Goal: Use online tool/utility: Utilize a website feature to perform a specific function

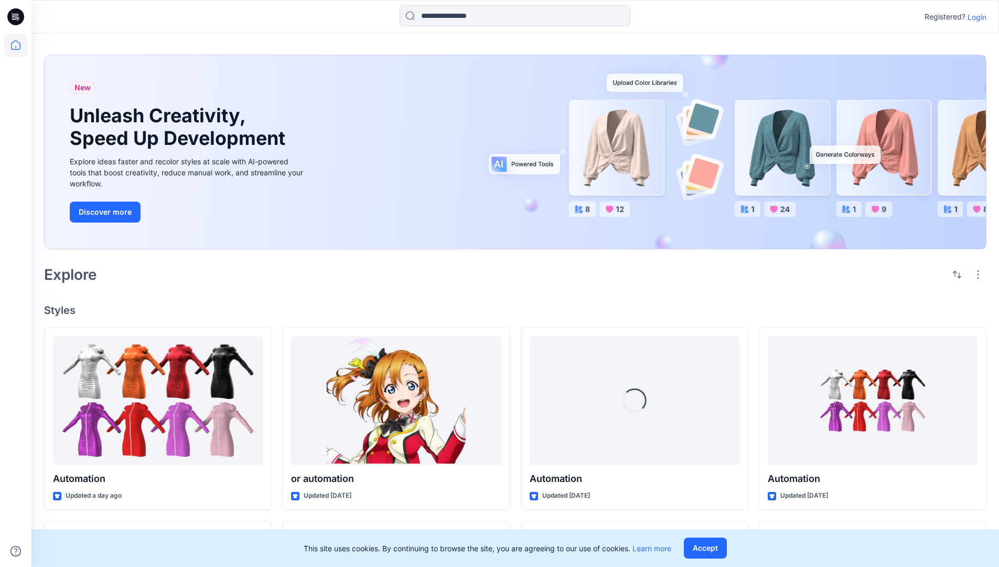
click at [975, 17] on p "Login" at bounding box center [977, 17] width 19 height 11
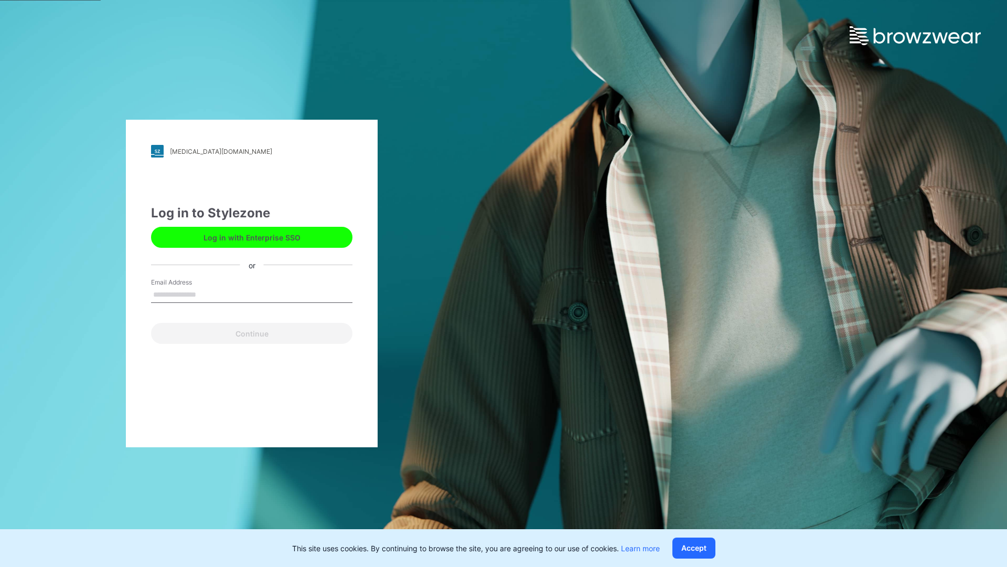
click at [207, 294] on input "Email Address" at bounding box center [251, 295] width 201 height 16
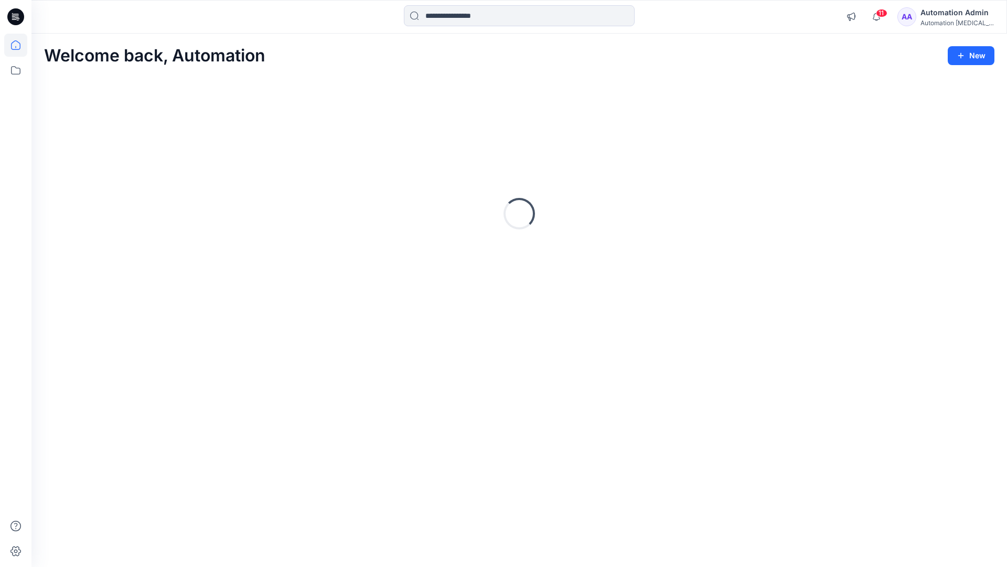
click at [20, 45] on icon at bounding box center [15, 44] width 9 height 9
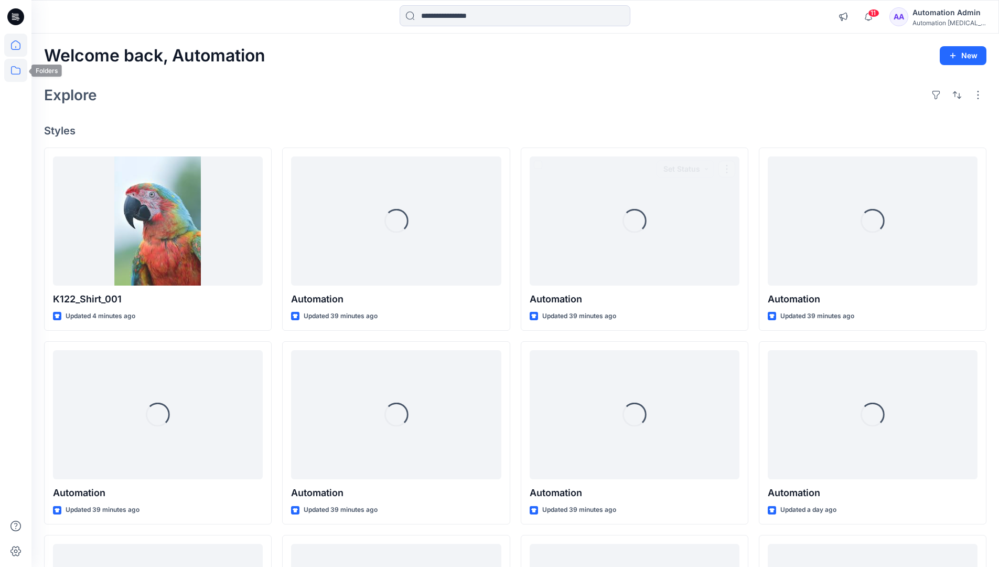
click at [19, 70] on icon at bounding box center [15, 70] width 23 height 23
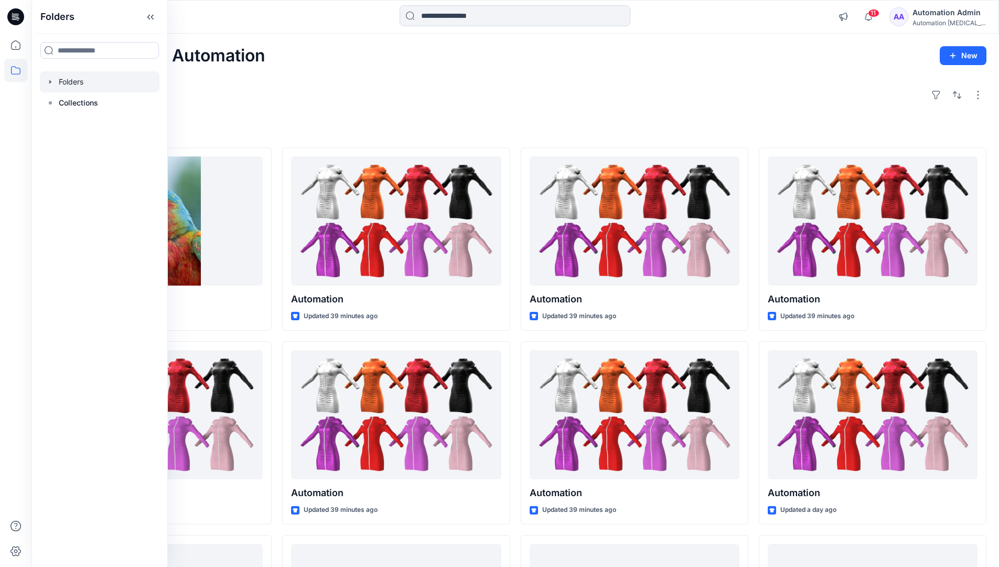
click at [73, 78] on div at bounding box center [100, 81] width 120 height 21
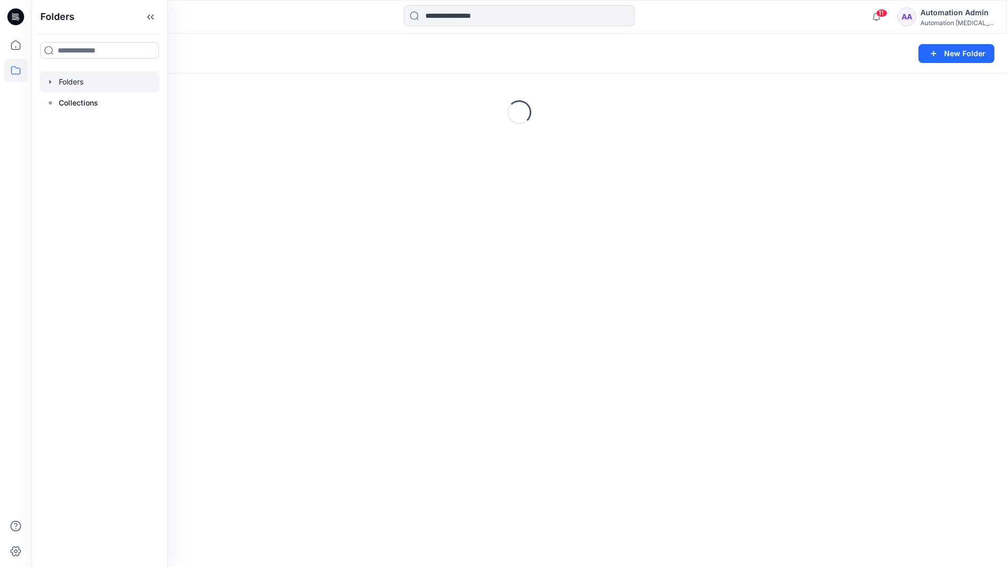
click at [530, 392] on div "Folders New Folder Loading..." at bounding box center [519, 300] width 976 height 533
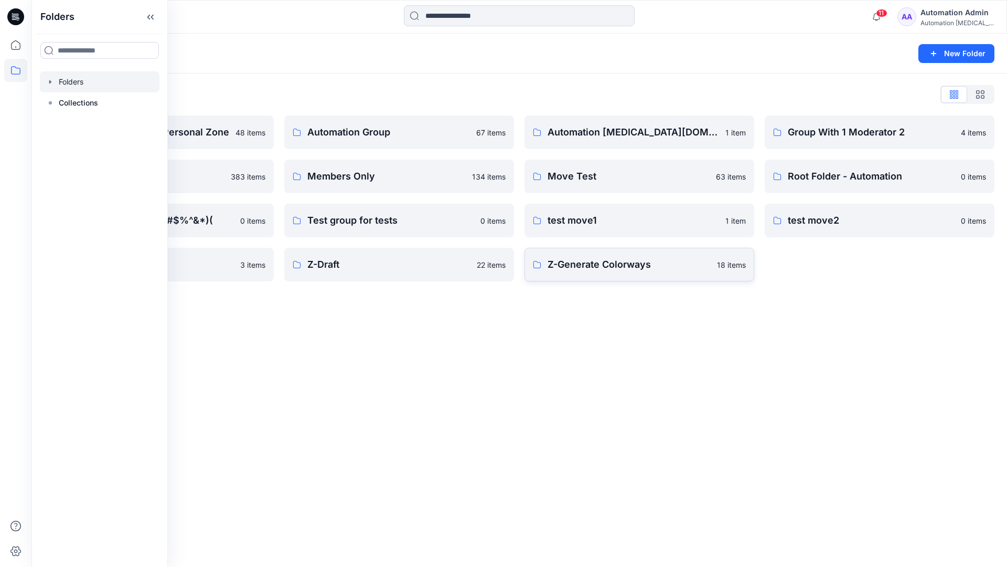
click at [600, 271] on p "Z-Generate Colorways" at bounding box center [629, 264] width 163 height 15
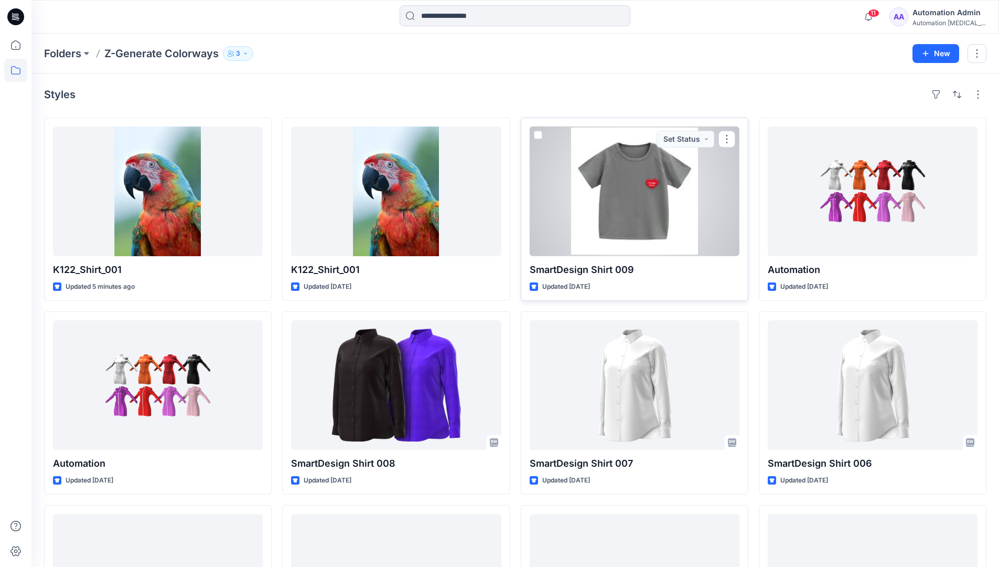
click at [537, 137] on span at bounding box center [538, 135] width 8 height 8
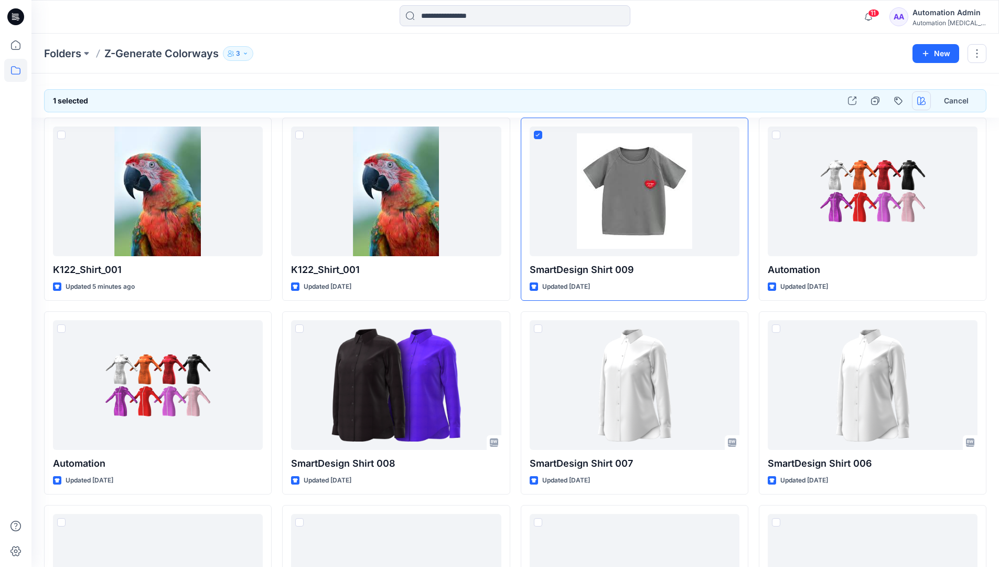
click at [923, 100] on icon "button" at bounding box center [922, 101] width 8 height 8
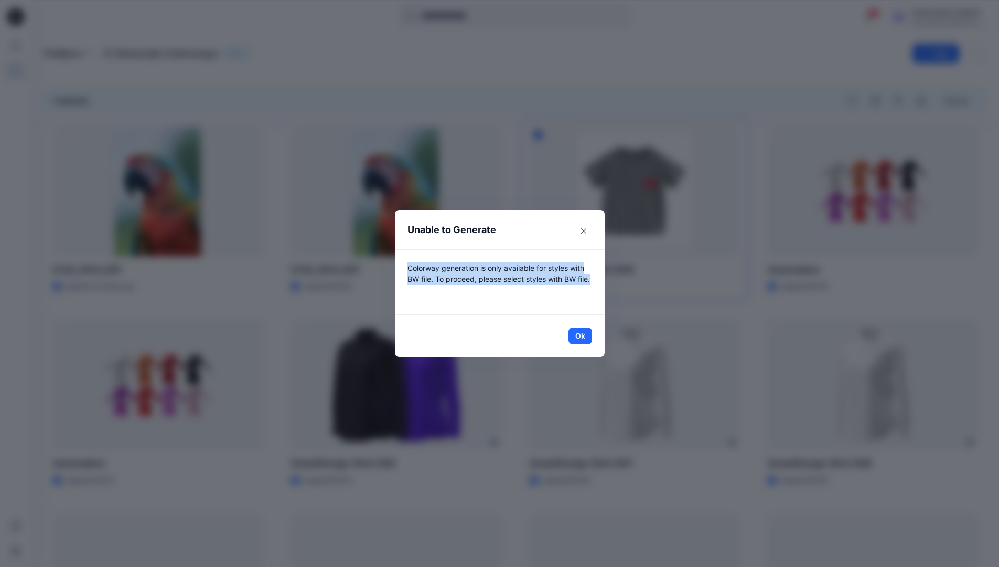
drag, startPoint x: 923, startPoint y: 100, endPoint x: 584, endPoint y: 290, distance: 388.2
click at [584, 290] on p "Colorway generation is only available for styles with BW file. To proceed, plea…" at bounding box center [500, 281] width 185 height 39
click at [589, 336] on button "Ok" at bounding box center [581, 335] width 24 height 17
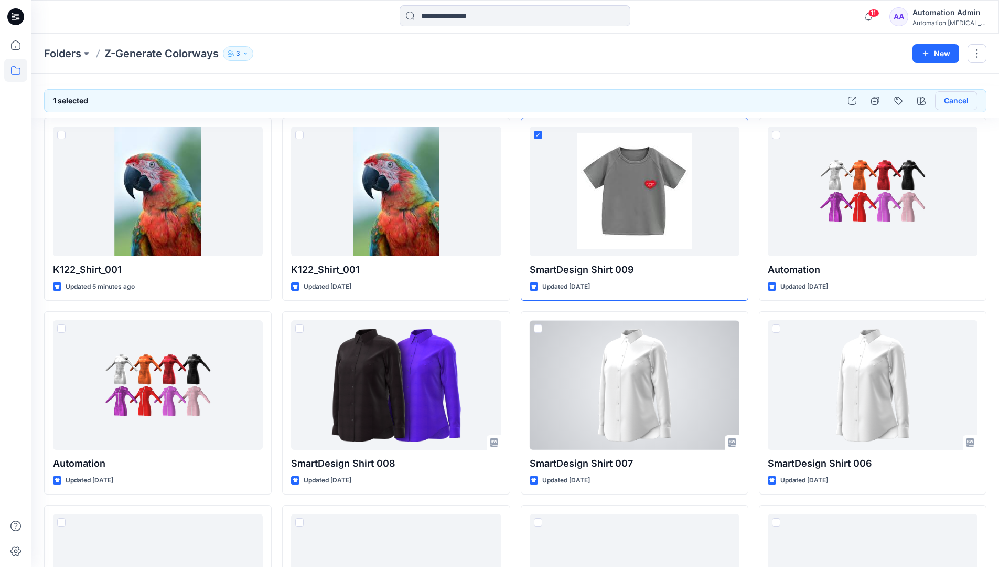
click at [954, 103] on button "Cancel" at bounding box center [956, 100] width 42 height 19
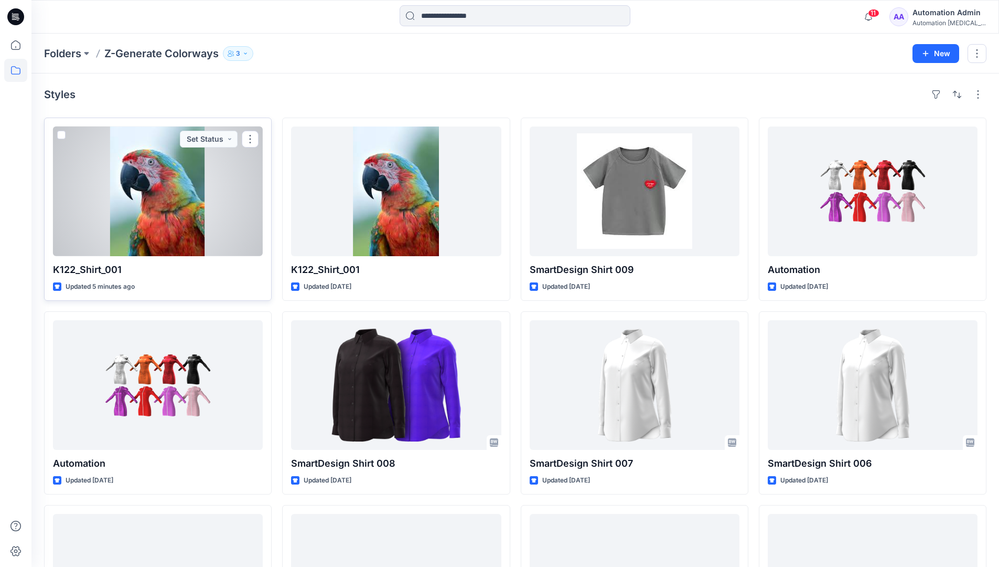
click at [61, 135] on span at bounding box center [61, 135] width 8 height 8
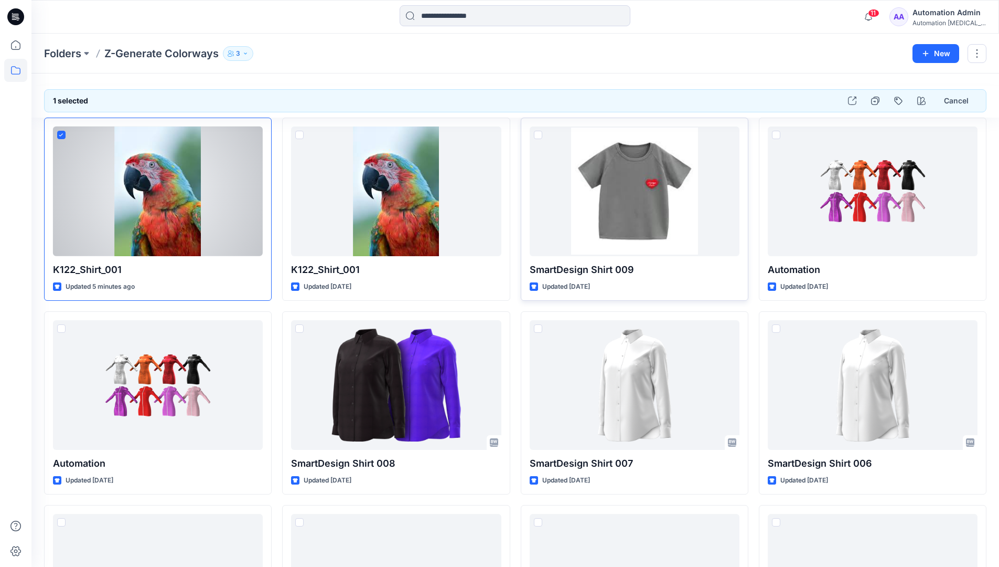
click at [539, 136] on span at bounding box center [538, 135] width 8 height 8
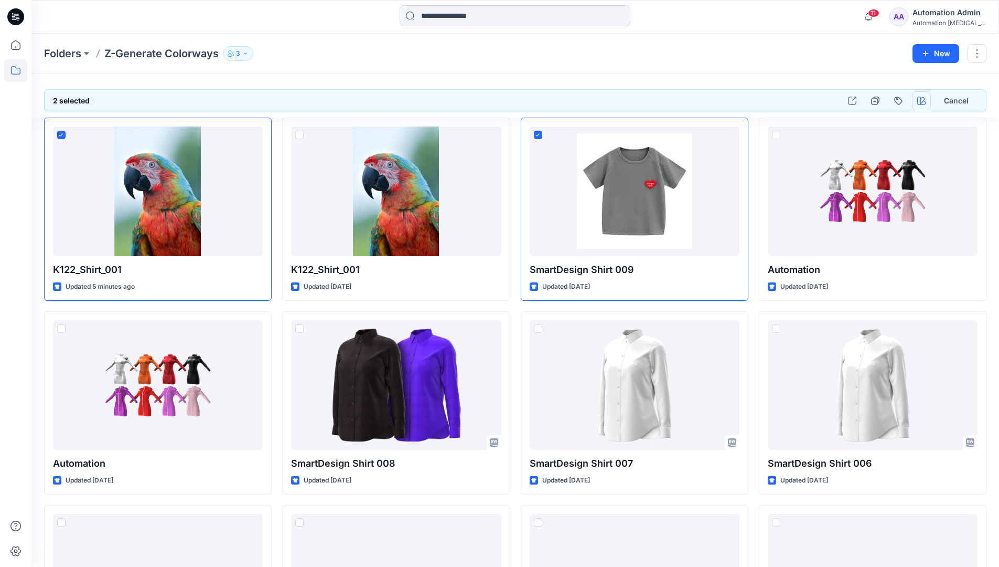
click at [919, 99] on icon "button" at bounding box center [922, 101] width 8 height 8
